Goal: Task Accomplishment & Management: Manage account settings

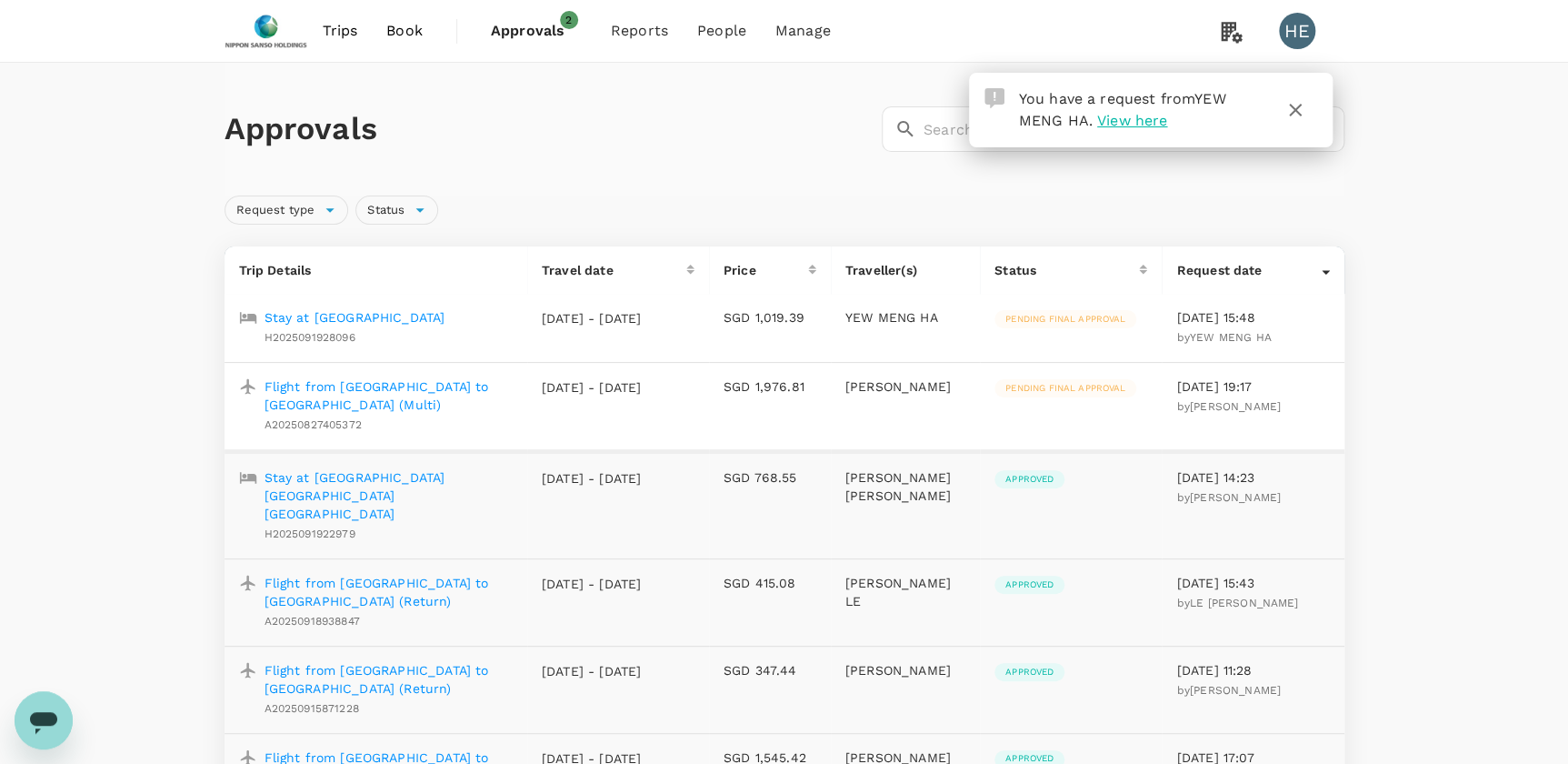
click at [1143, 118] on span "View here" at bounding box center [1131, 120] width 70 height 18
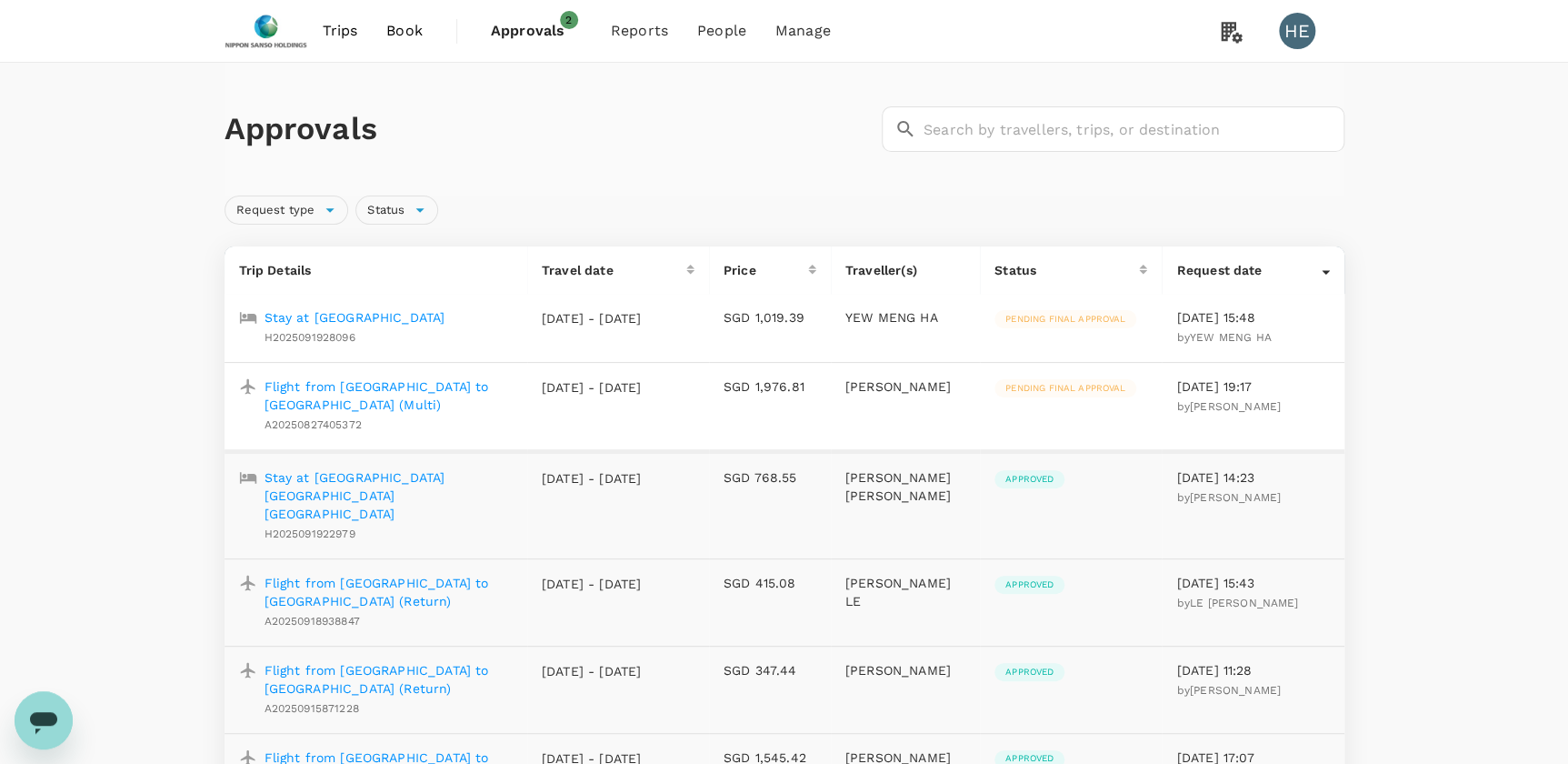
click at [313, 311] on p "Stay at [GEOGRAPHIC_DATA]" at bounding box center [355, 317] width 181 height 18
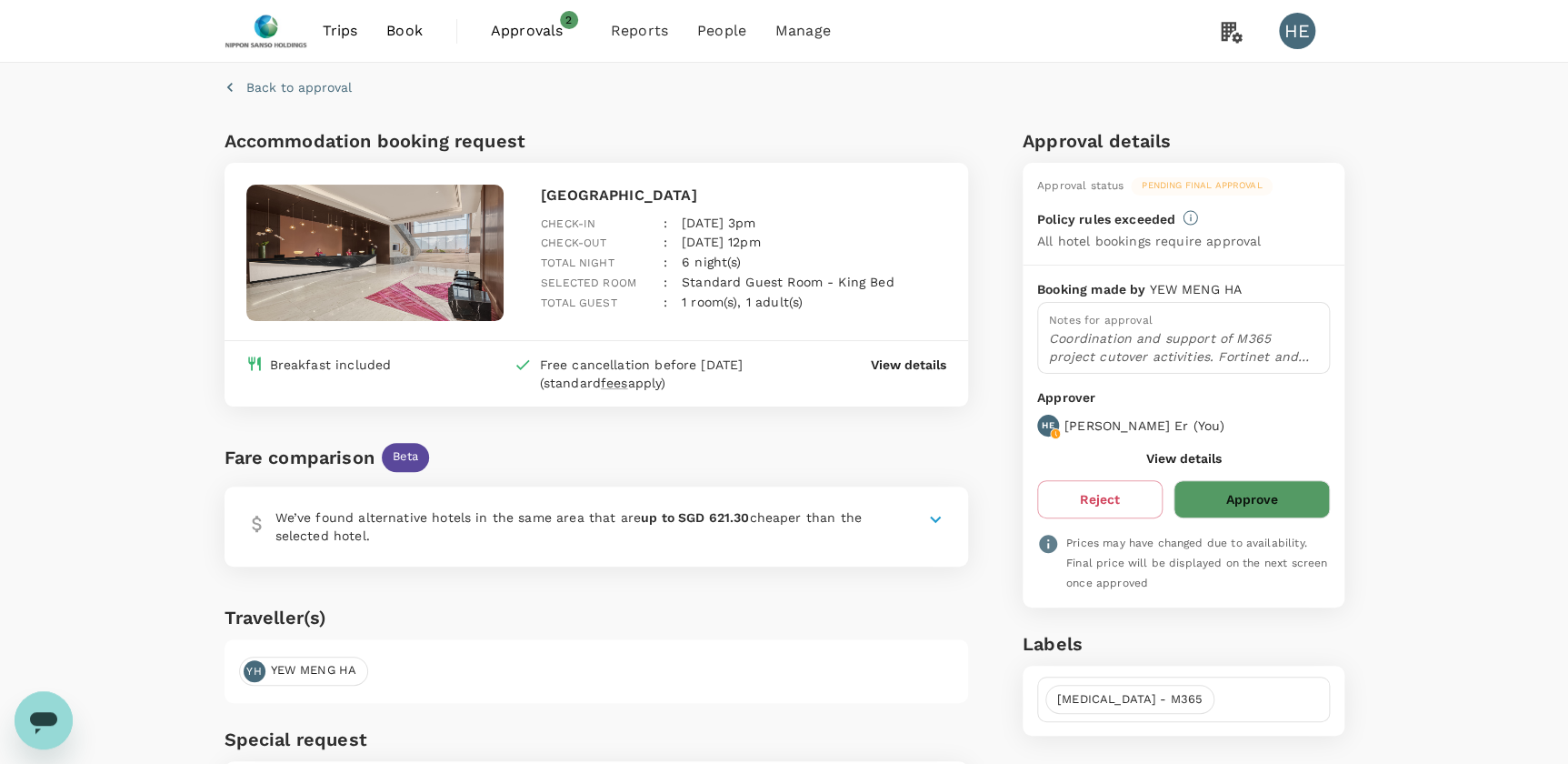
click at [939, 516] on icon at bounding box center [934, 519] width 11 height 6
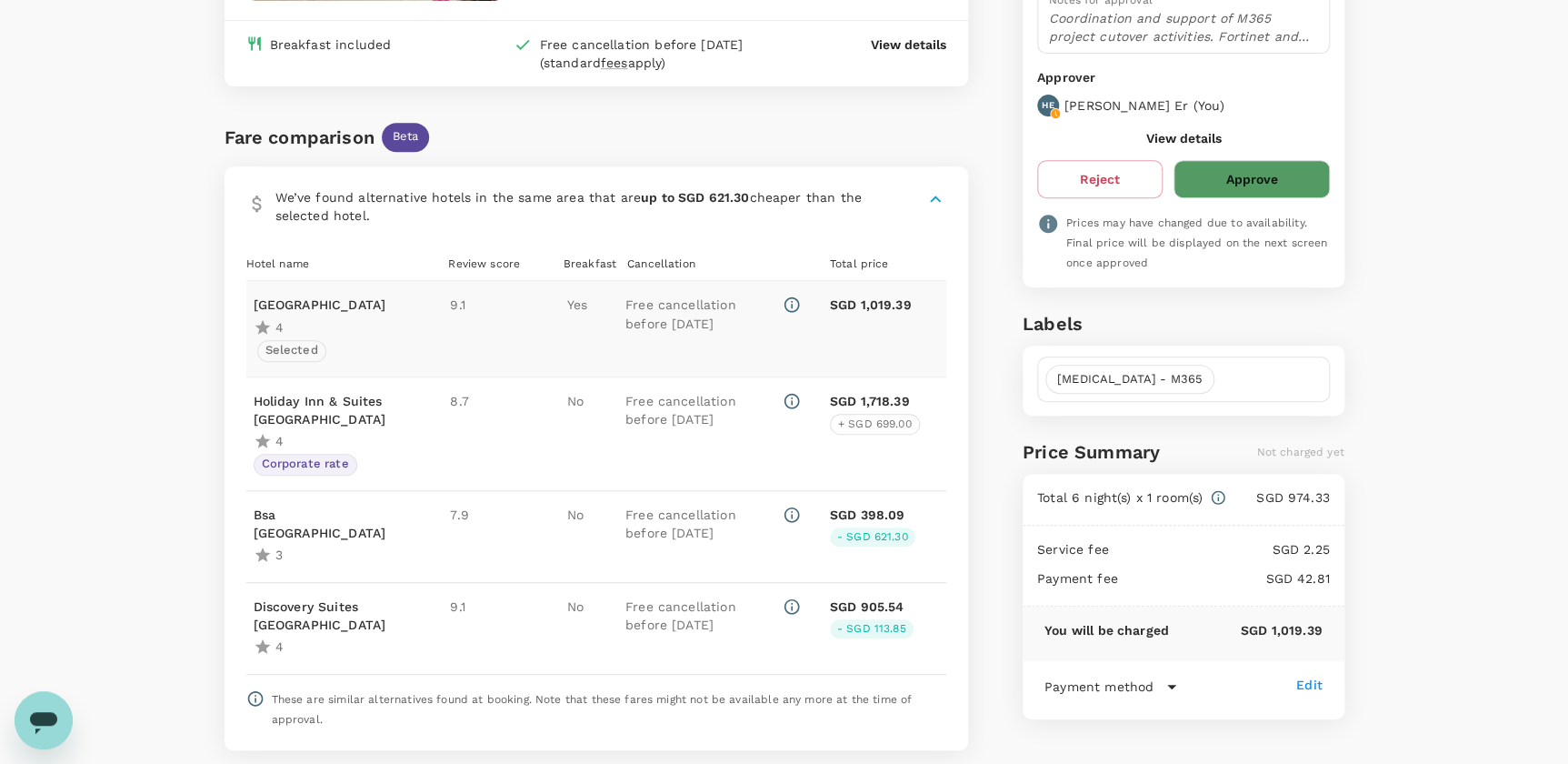
scroll to position [330, 0]
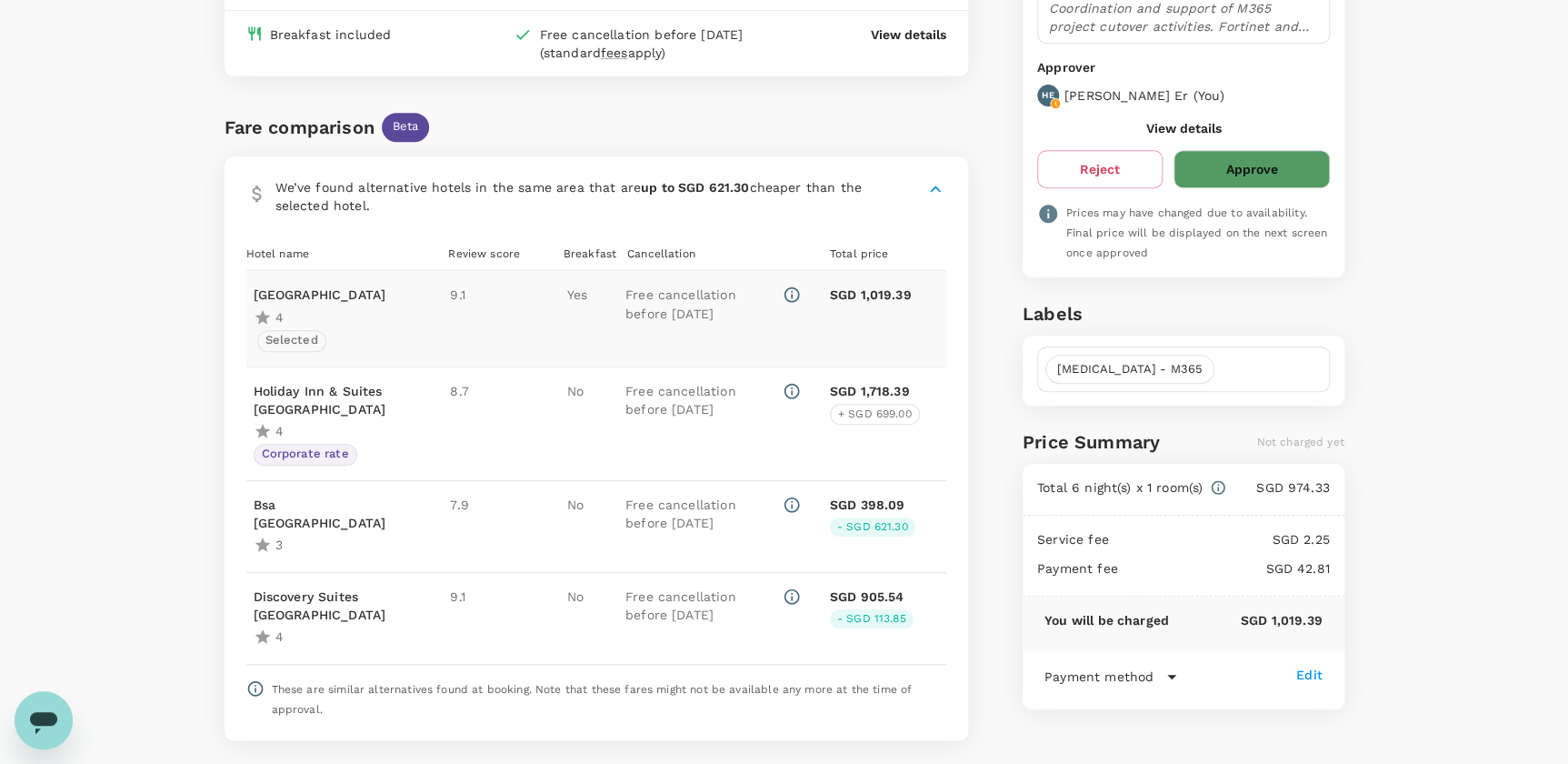
click at [1263, 158] on button "Approve" at bounding box center [1252, 169] width 156 height 38
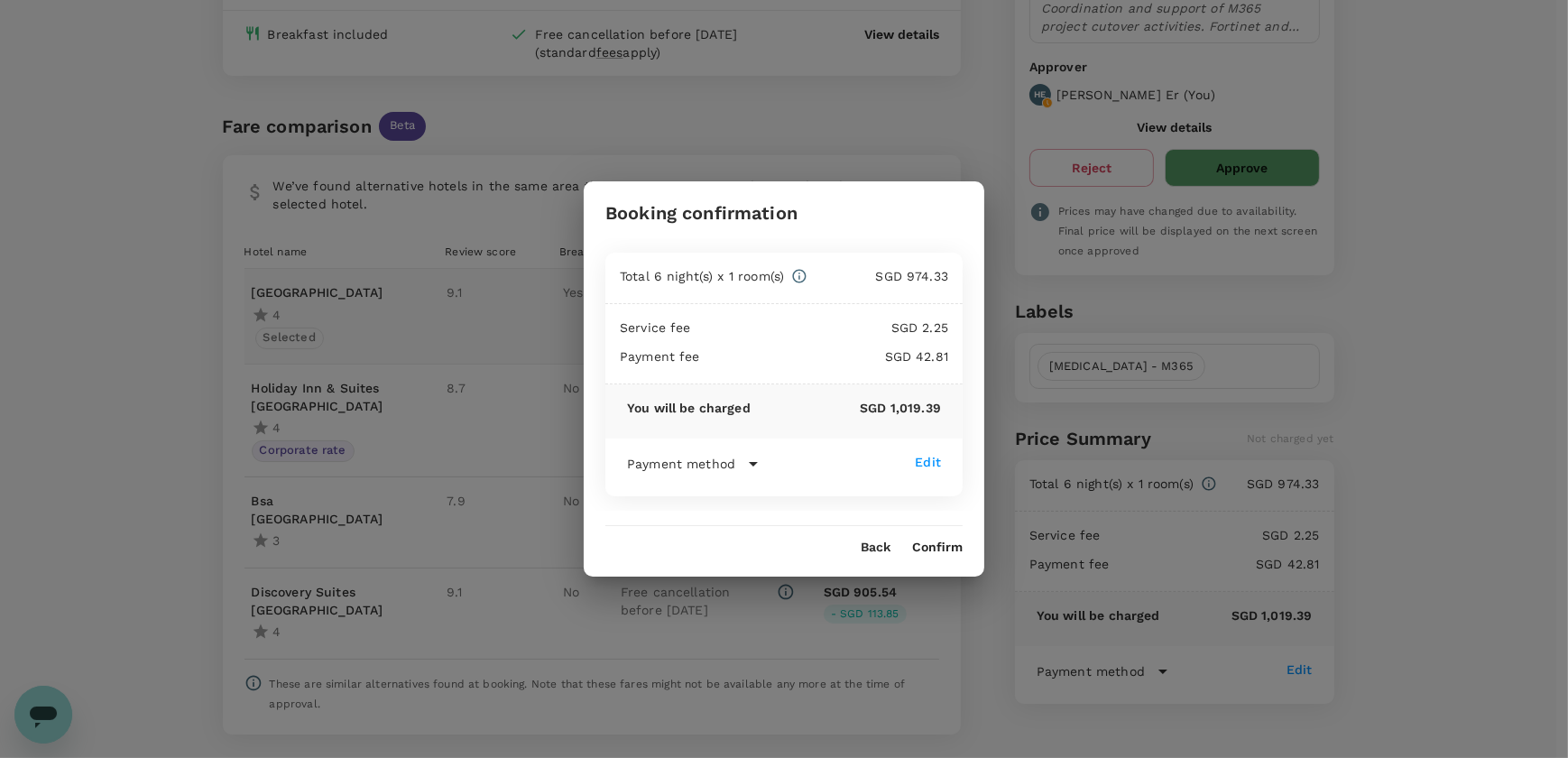
click at [942, 551] on button "Confirm" at bounding box center [937, 547] width 51 height 15
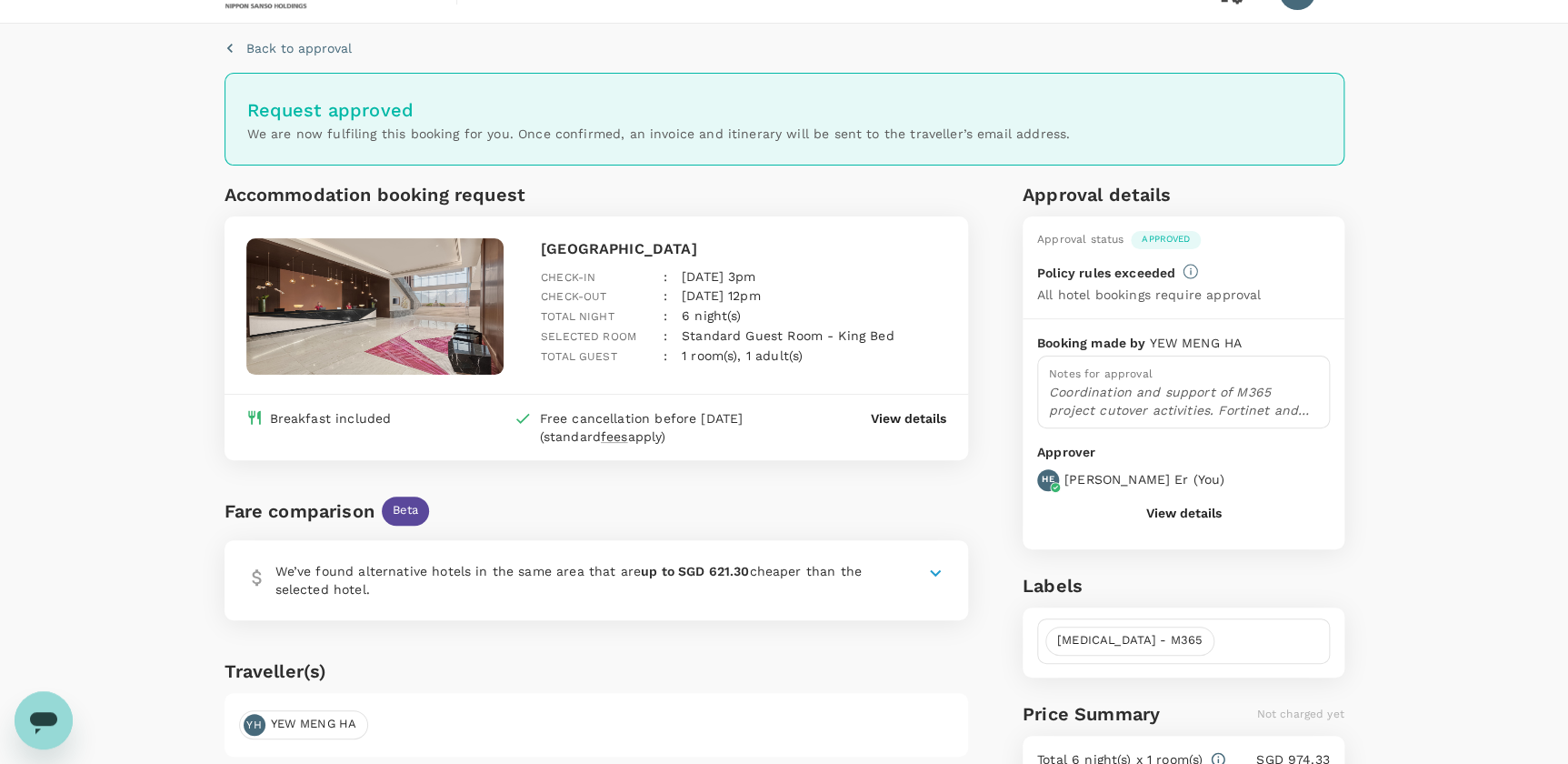
scroll to position [0, 0]
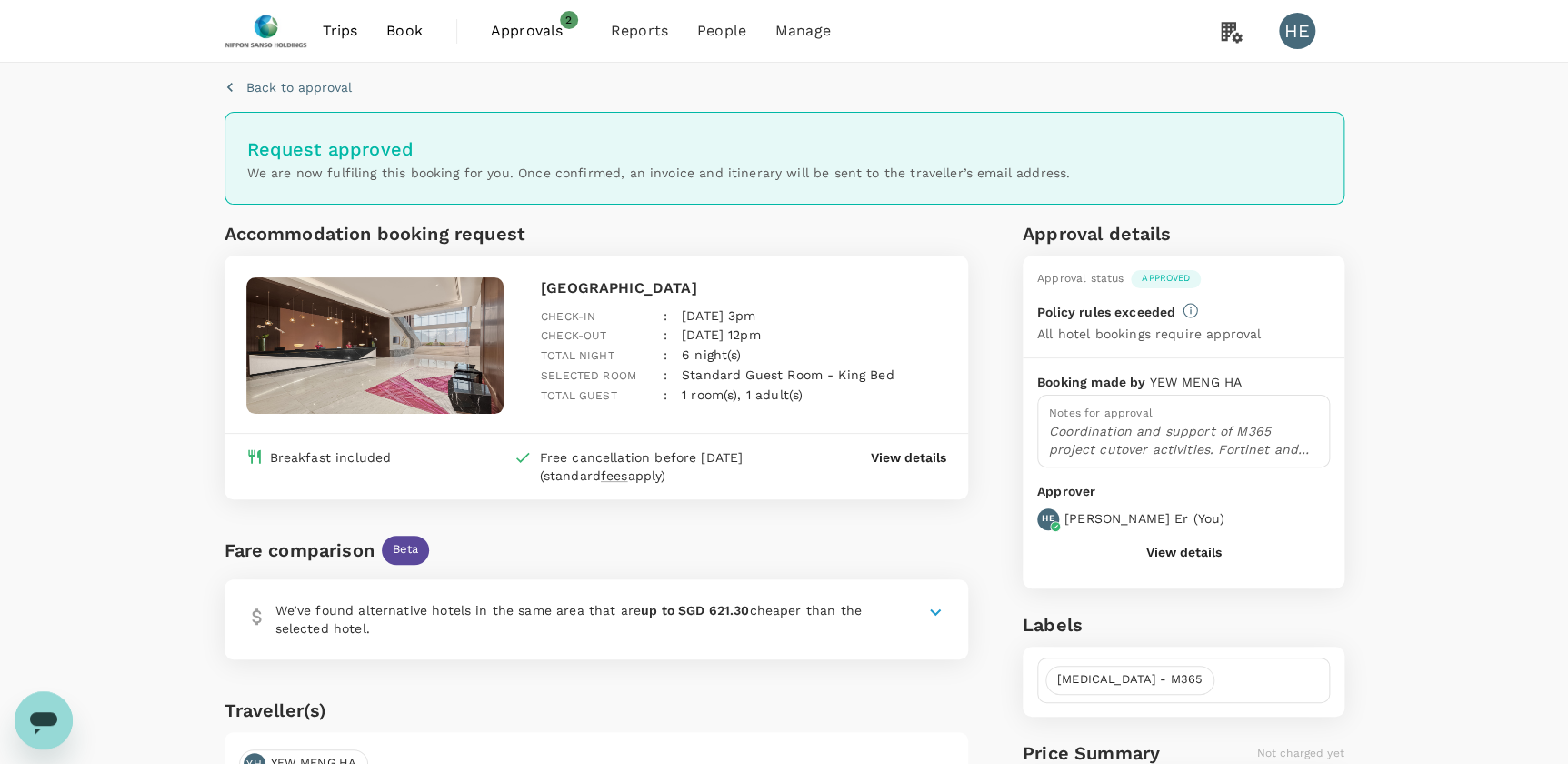
click at [557, 26] on span "Approvals" at bounding box center [536, 31] width 91 height 22
